Goal: Complete application form

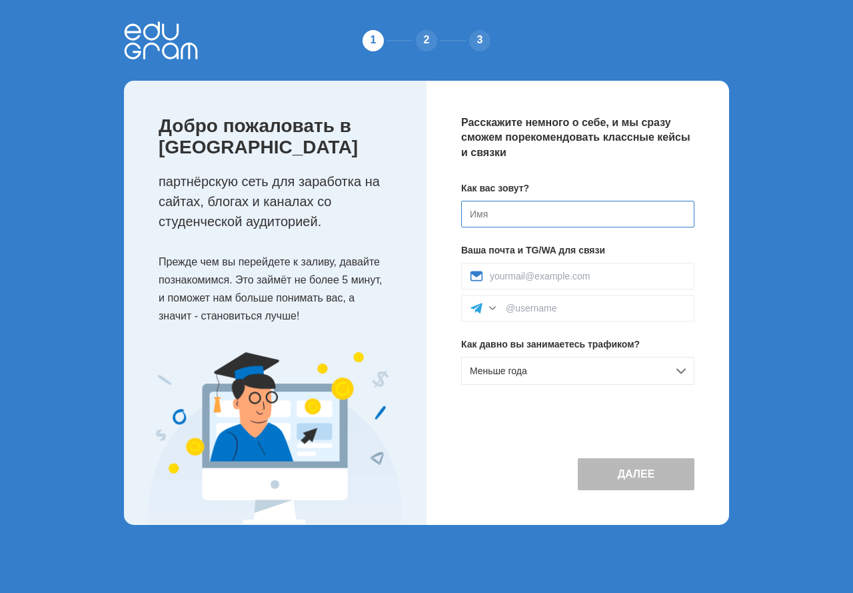
click at [547, 221] on input at bounding box center [577, 214] width 233 height 27
click at [563, 354] on div "Как вас зовут? Ваша почта и TG/WA для связи Как давно вы занимаетесь трафиком? …" at bounding box center [577, 288] width 233 height 214
click at [563, 361] on div "Меньше года" at bounding box center [577, 371] width 233 height 28
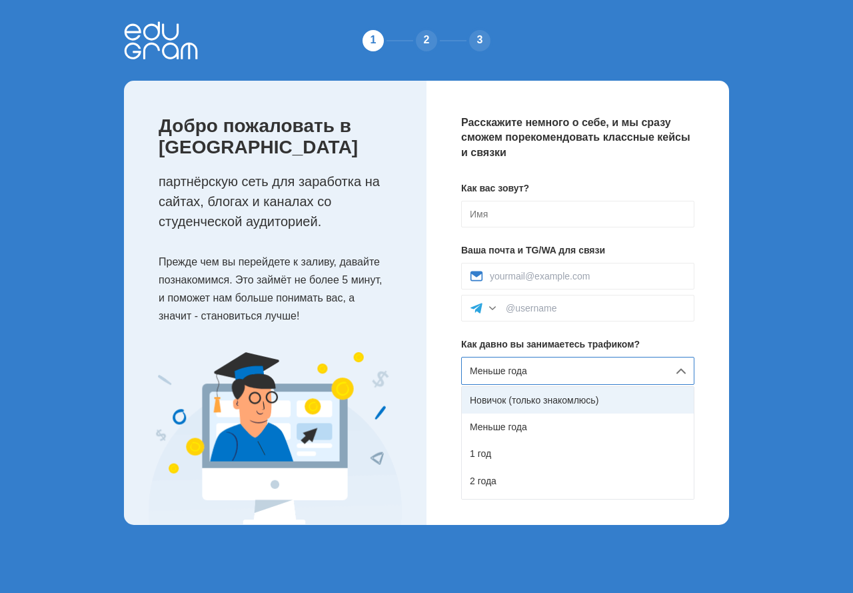
click at [541, 404] on div "Новичок (только знакомлюсь)" at bounding box center [578, 400] width 232 height 27
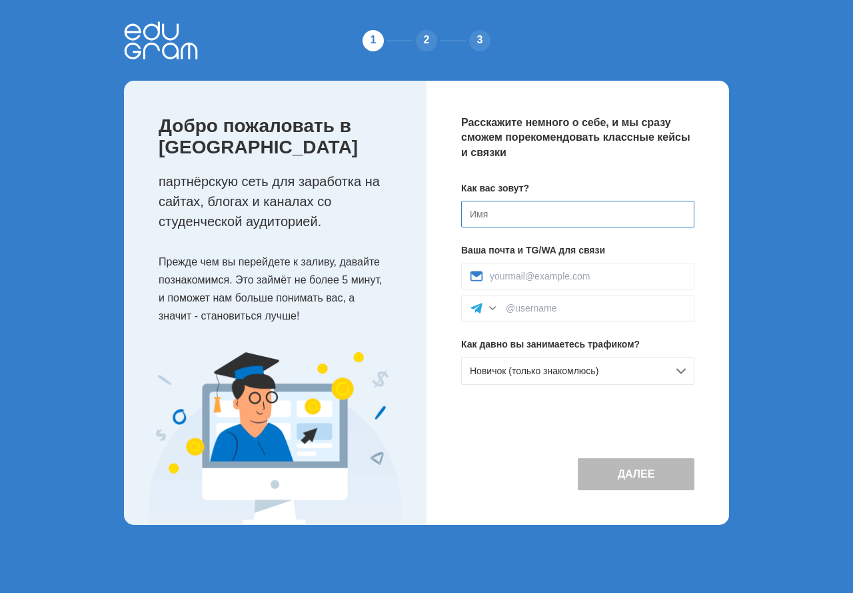
click at [513, 215] on input at bounding box center [577, 214] width 233 height 27
type input "T"
type input "У"
type input "[PERSON_NAME]"
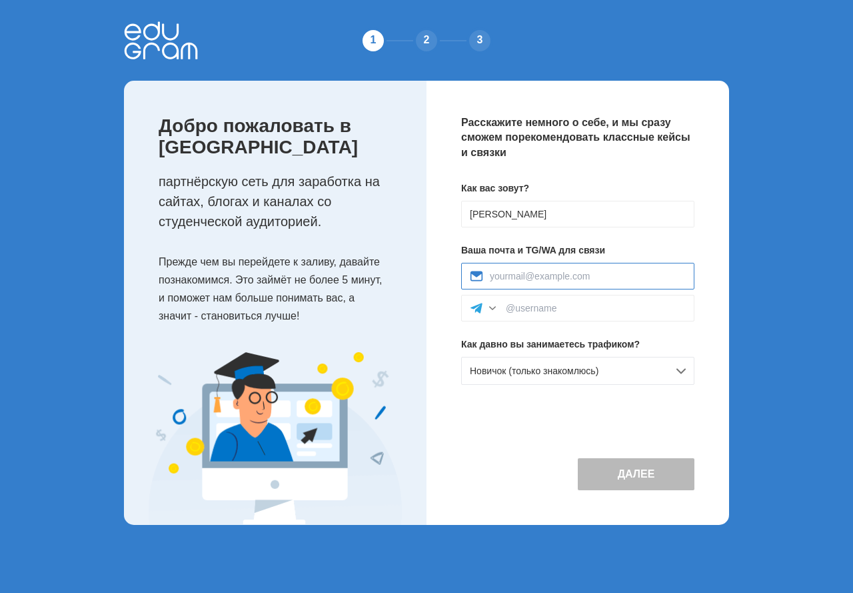
click at [525, 273] on input at bounding box center [588, 276] width 196 height 11
type input "zenapasita@gmail.com"
click at [509, 309] on input at bounding box center [596, 308] width 180 height 11
paste input "@Sailor_did"
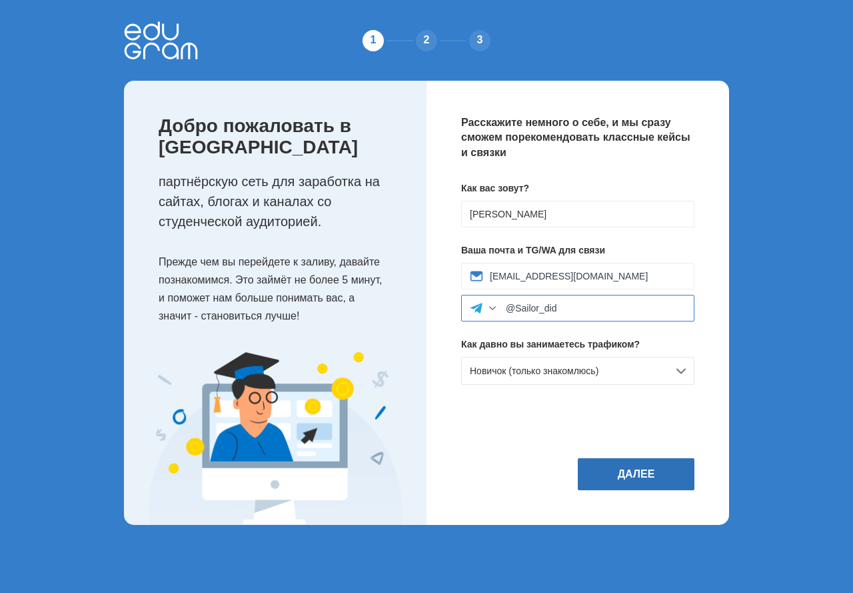
type input "@Sailor_did"
click at [611, 468] on button "Далее" at bounding box center [636, 474] width 117 height 32
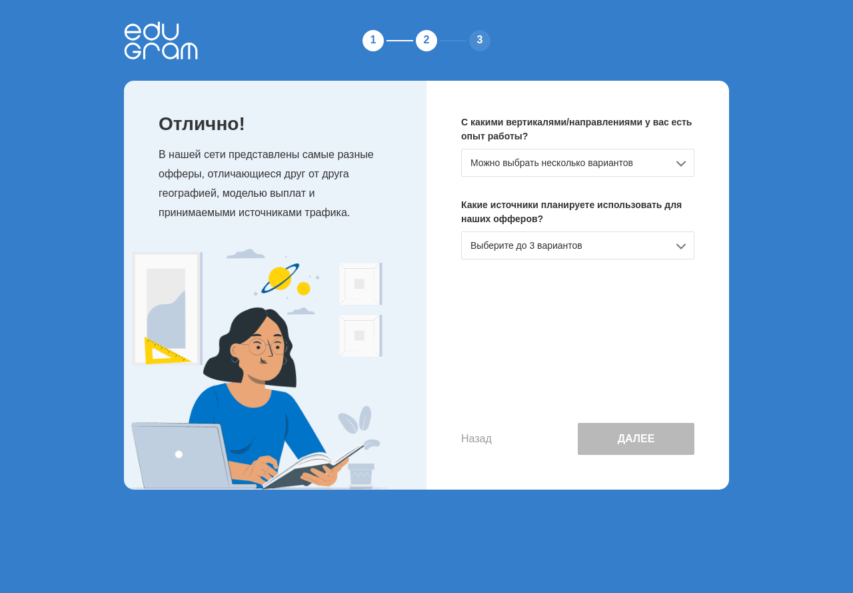
click at [543, 161] on div "Можно выбрать несколько вариантов" at bounding box center [577, 163] width 233 height 28
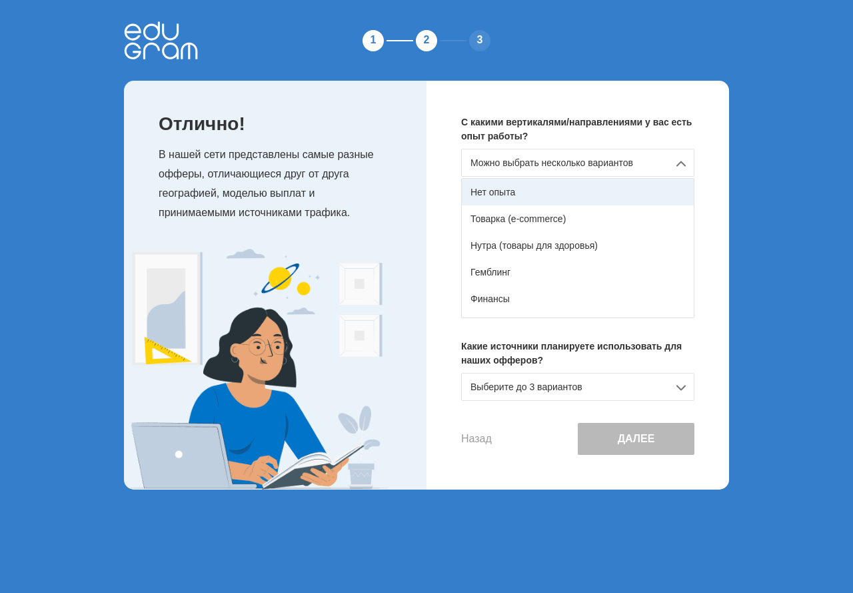
click at [551, 197] on div "Нет опыта" at bounding box center [578, 192] width 232 height 27
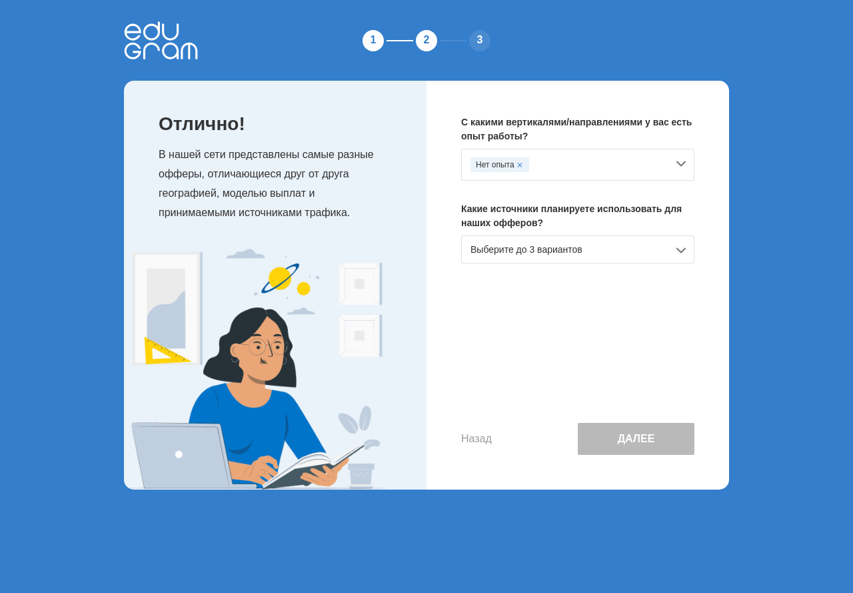
click at [548, 256] on div "Выберите до 3 вариантов" at bounding box center [577, 249] width 233 height 28
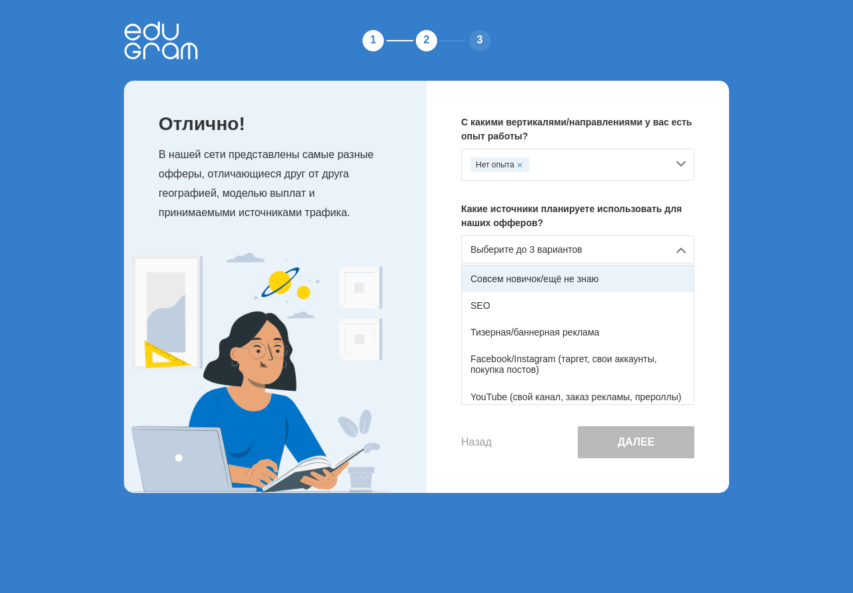
click at [560, 287] on div "Совсем новичок/ещё не знаю" at bounding box center [578, 278] width 232 height 27
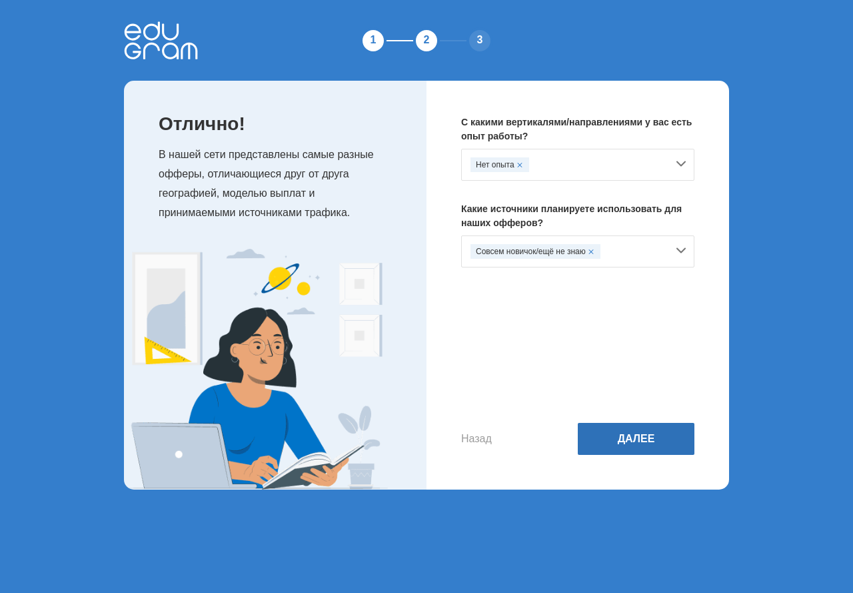
click at [613, 441] on button "Далее" at bounding box center [636, 439] width 117 height 32
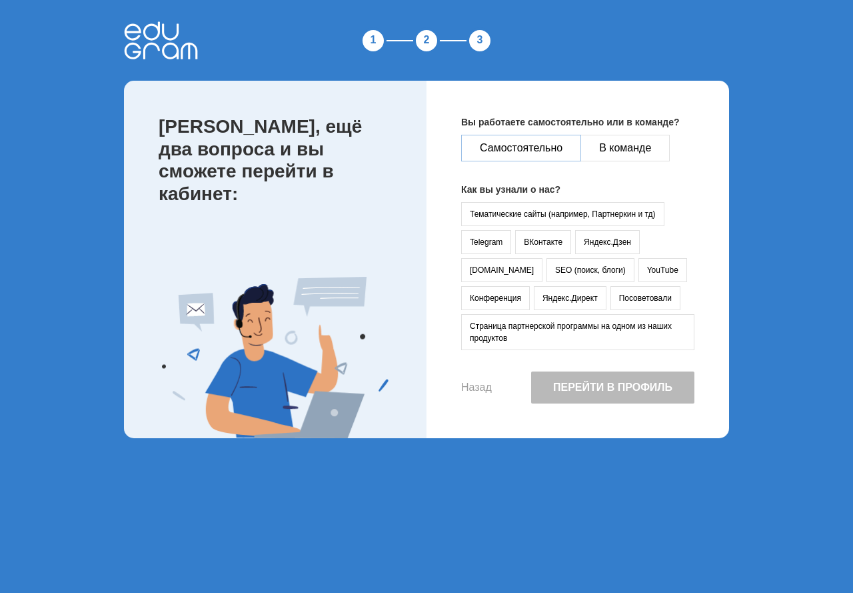
click at [551, 139] on button "Самостоятельно" at bounding box center [521, 148] width 120 height 27
click at [499, 214] on button "Тематические сайты (например, Партнеркин и тд)" at bounding box center [562, 214] width 203 height 24
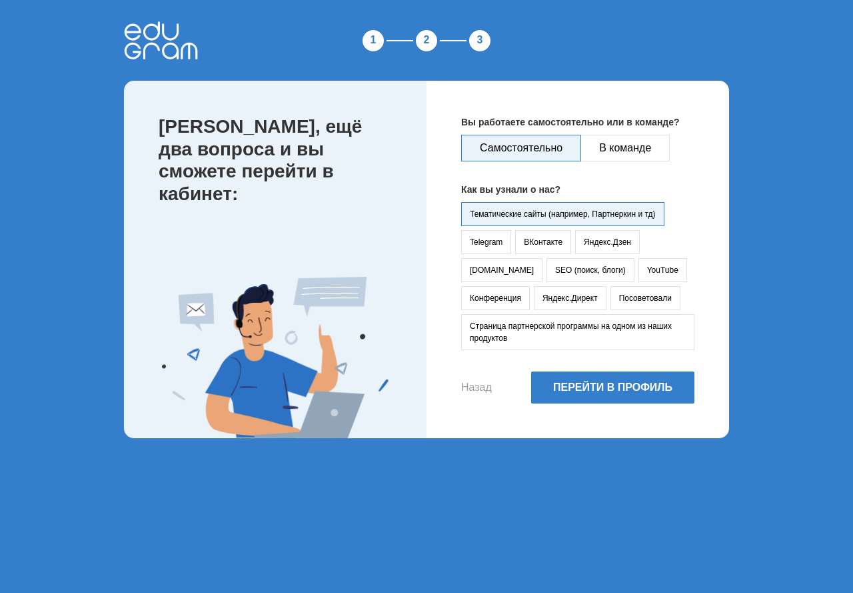
click at [510, 215] on button "Тематические сайты (например, Партнеркин и тд)" at bounding box center [562, 214] width 203 height 24
click at [639, 273] on button "YouTube" at bounding box center [663, 270] width 49 height 24
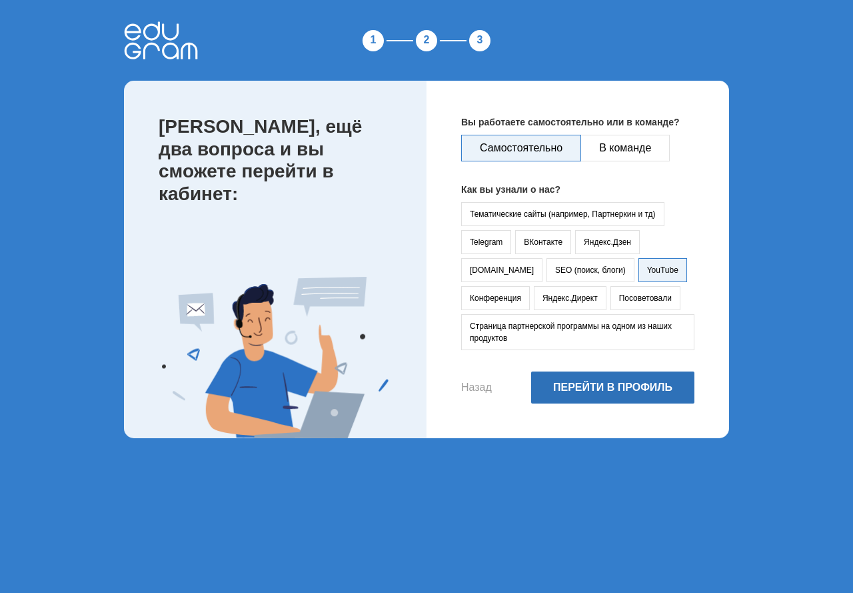
click at [621, 381] on button "Перейти в профиль" at bounding box center [612, 387] width 163 height 32
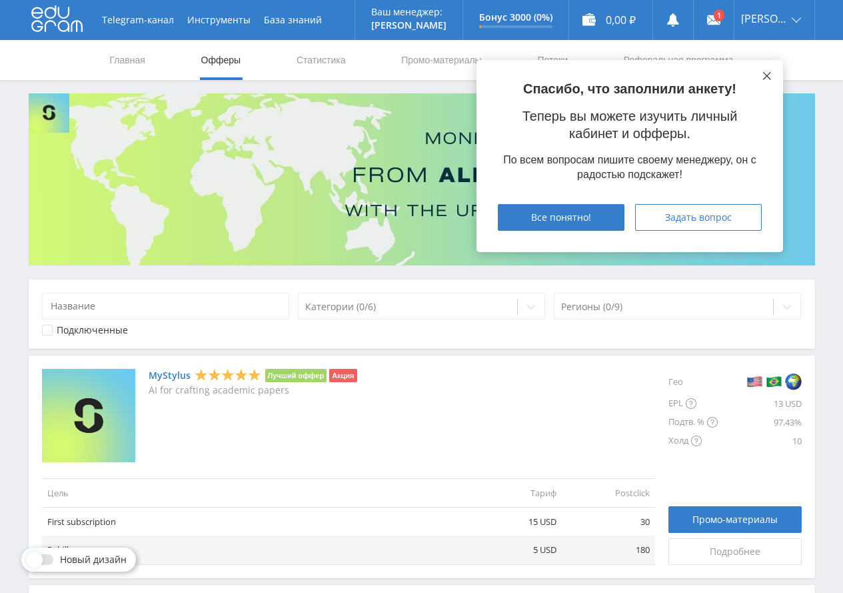
click at [765, 75] on icon at bounding box center [767, 76] width 8 height 8
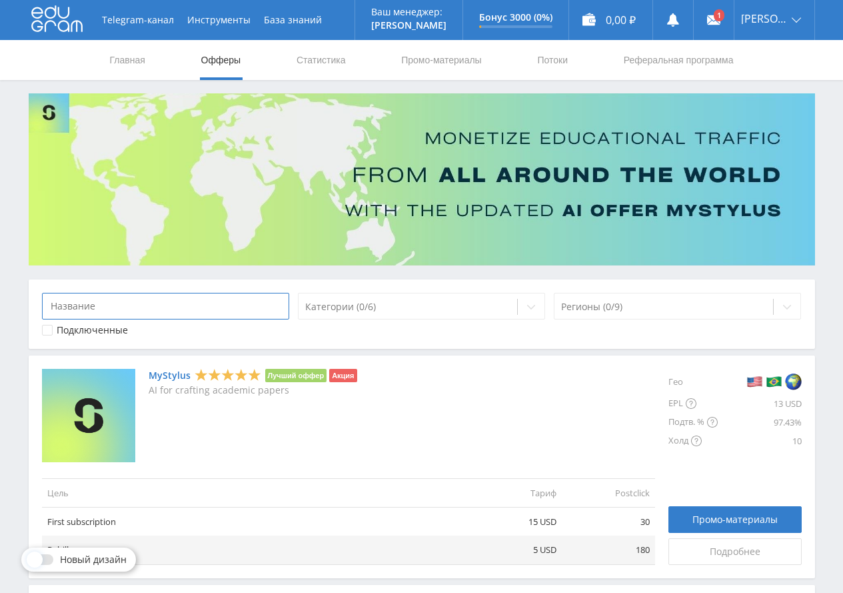
click at [233, 299] on input at bounding box center [166, 306] width 248 height 27
click at [598, 313] on div at bounding box center [664, 306] width 206 height 13
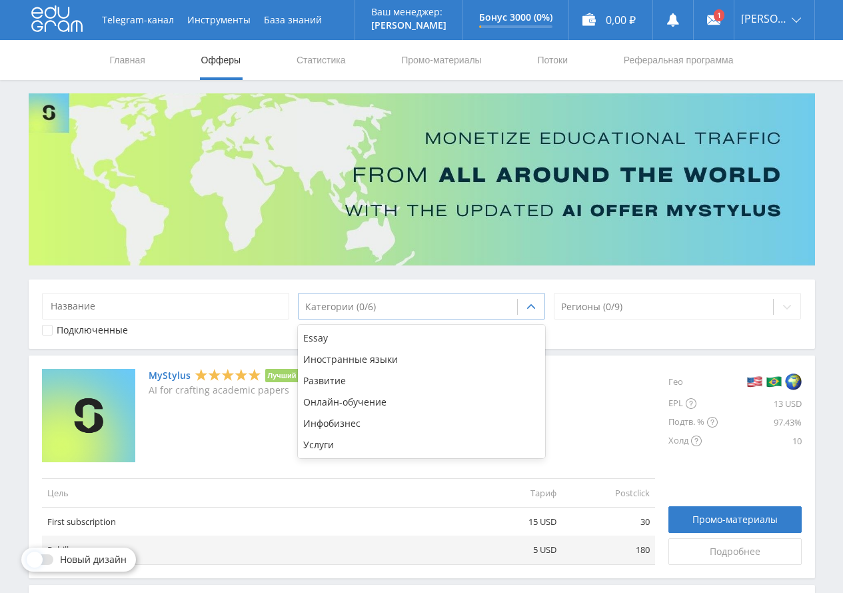
click at [465, 303] on div at bounding box center [408, 306] width 206 height 13
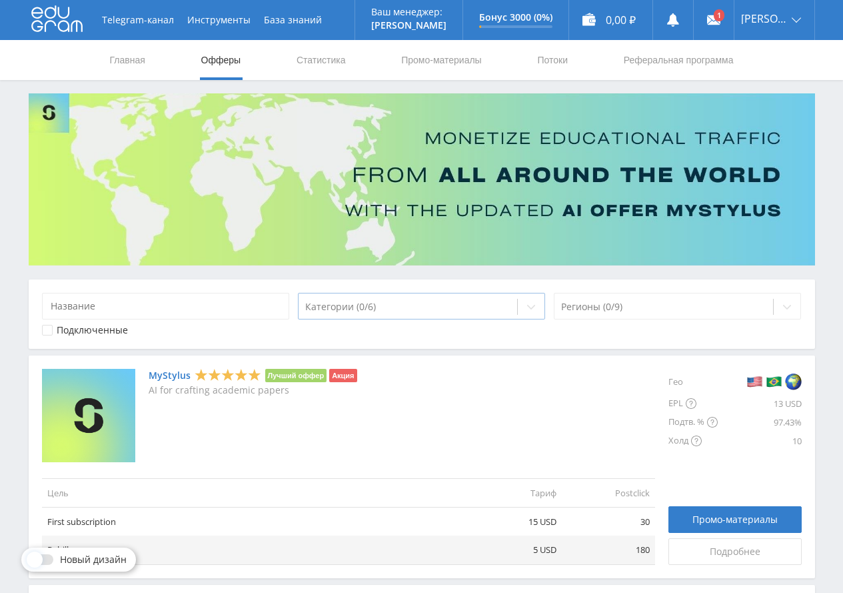
click at [465, 303] on div at bounding box center [408, 306] width 206 height 13
click at [557, 71] on link "Потоки" at bounding box center [552, 60] width 33 height 40
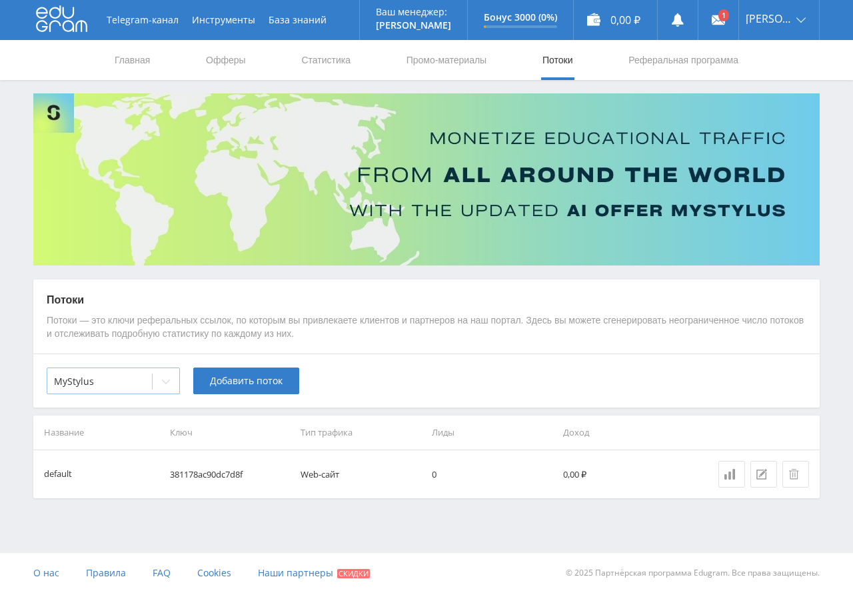
click at [133, 378] on div at bounding box center [99, 381] width 91 height 13
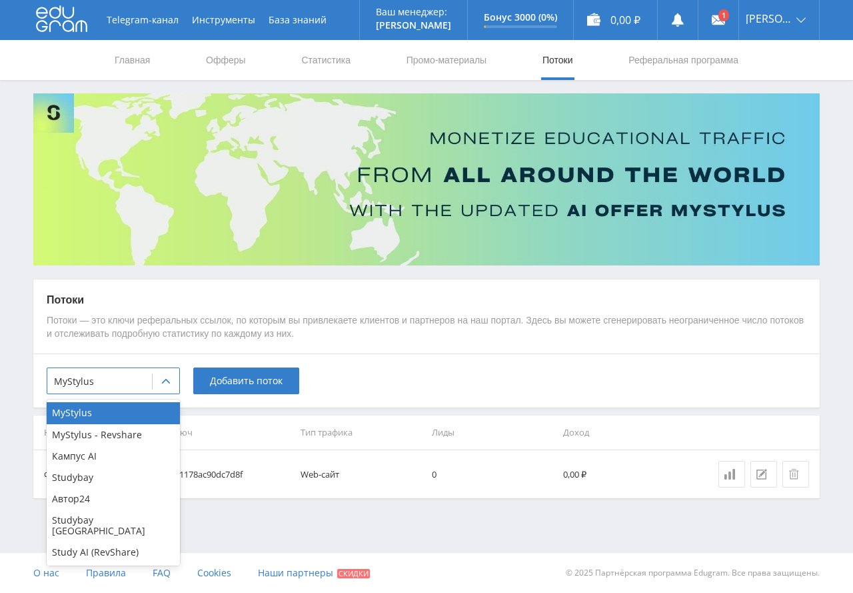
click at [243, 547] on div "Telegram-канал Инструменты База знаний Ваш менеджер: [PERSON_NAME] Online @edug…" at bounding box center [426, 282] width 853 height 565
